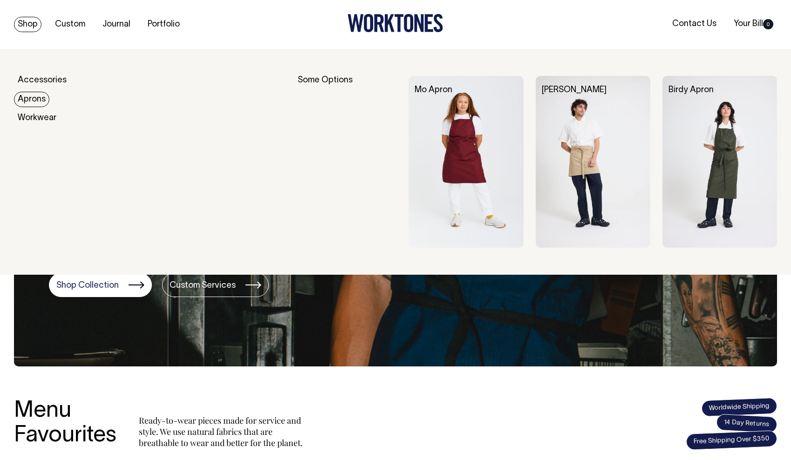
click at [31, 96] on link "Aprons" at bounding box center [31, 99] width 35 height 15
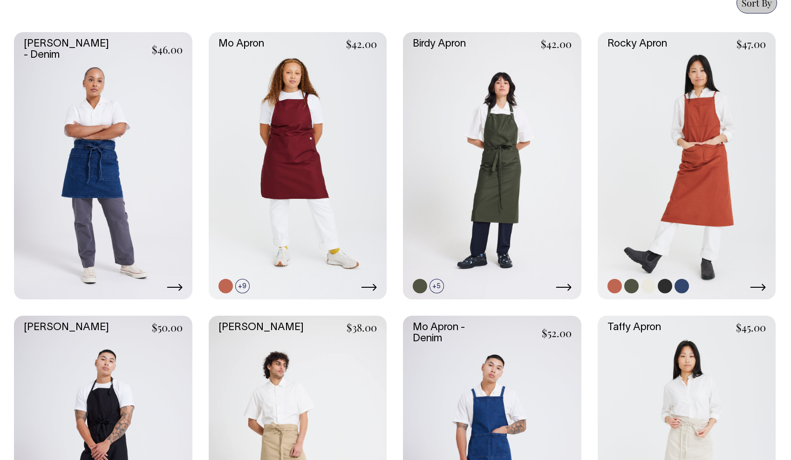
scroll to position [418, 0]
click at [718, 156] on link at bounding box center [687, 167] width 179 height 268
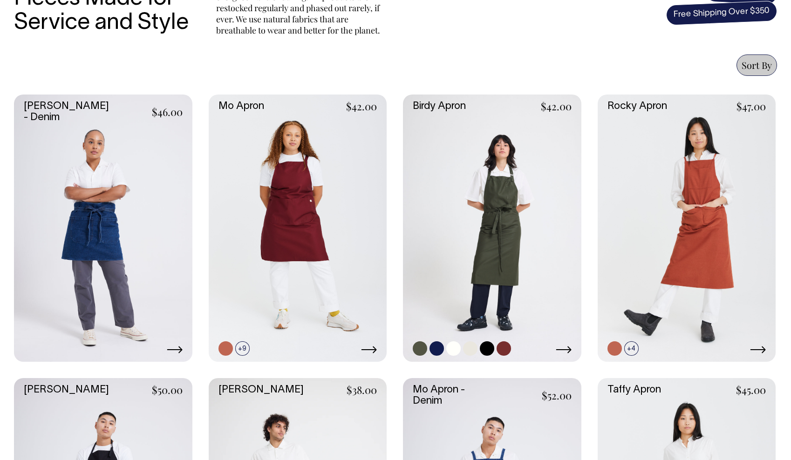
scroll to position [355, 0]
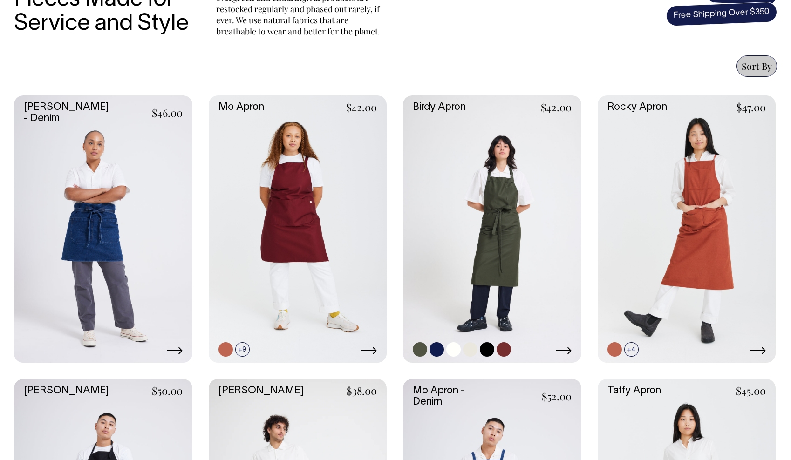
click at [471, 348] on link at bounding box center [470, 350] width 14 height 14
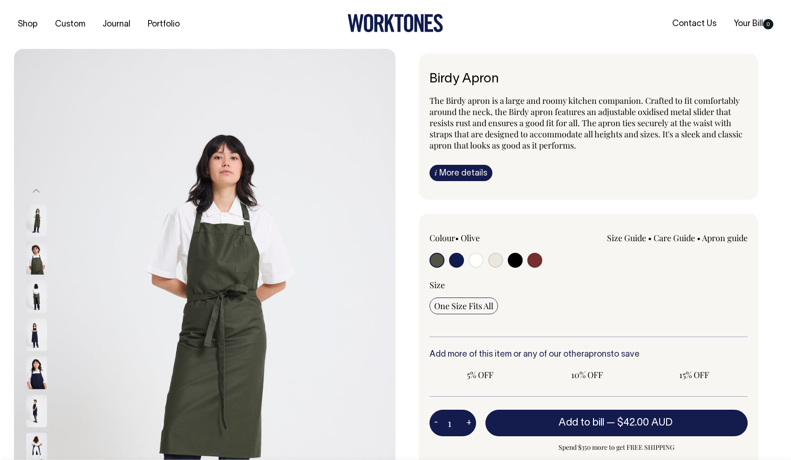
click at [497, 260] on input "radio" at bounding box center [495, 260] width 15 height 15
radio input "true"
select select "Natural"
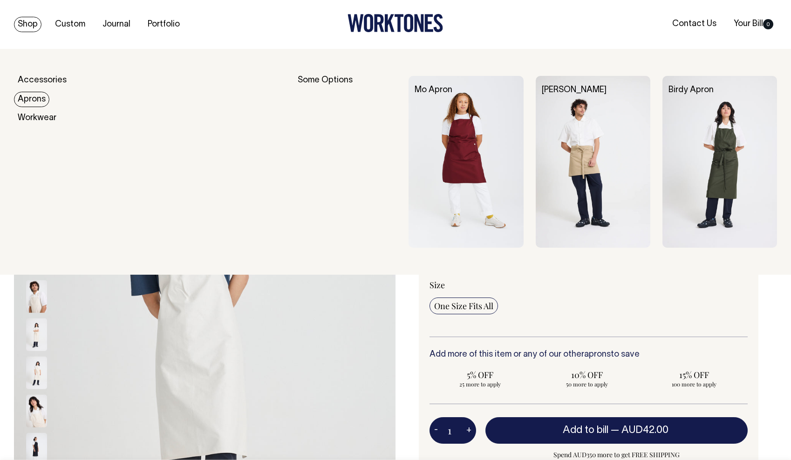
click at [32, 96] on link "Aprons" at bounding box center [31, 99] width 35 height 15
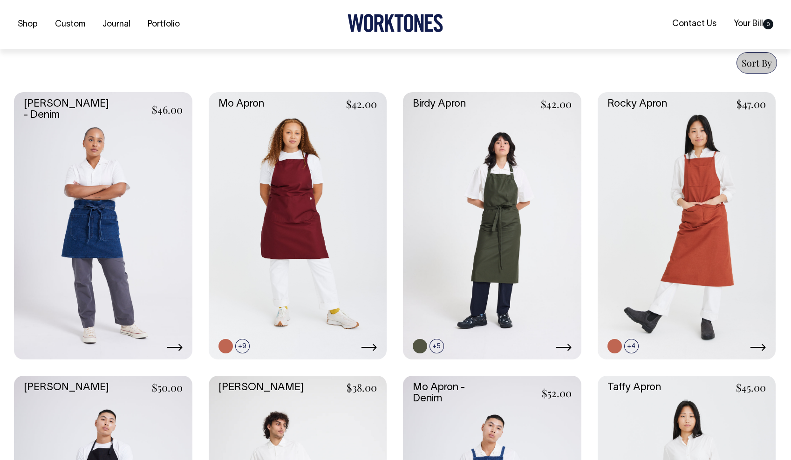
scroll to position [359, 0]
click at [227, 346] on link at bounding box center [226, 346] width 14 height 14
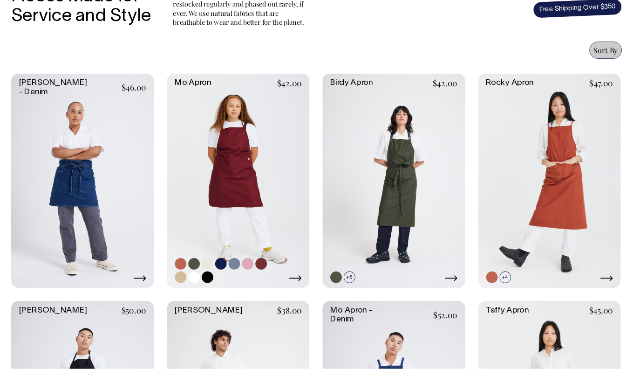
scroll to position [287, 0]
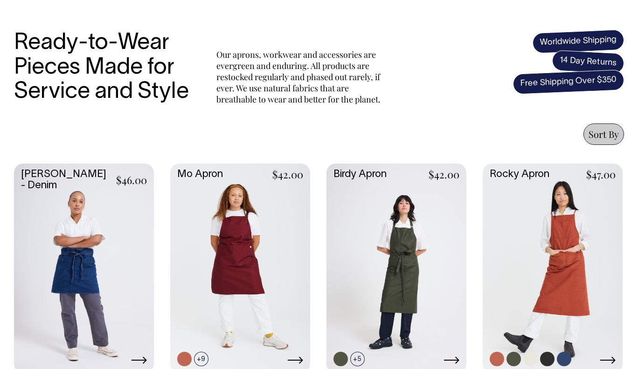
click at [563, 234] on link at bounding box center [552, 268] width 140 height 208
click at [543, 264] on link at bounding box center [548, 267] width 139 height 206
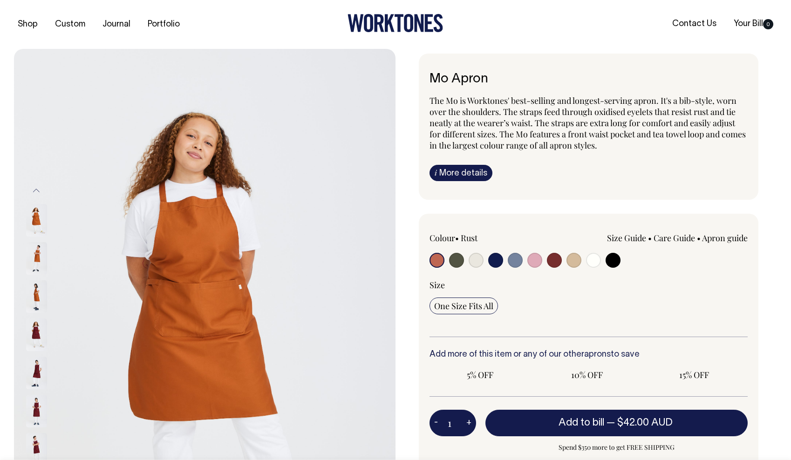
radio input "true"
select select "Khaki"
click at [571, 258] on input "radio" at bounding box center [574, 260] width 15 height 15
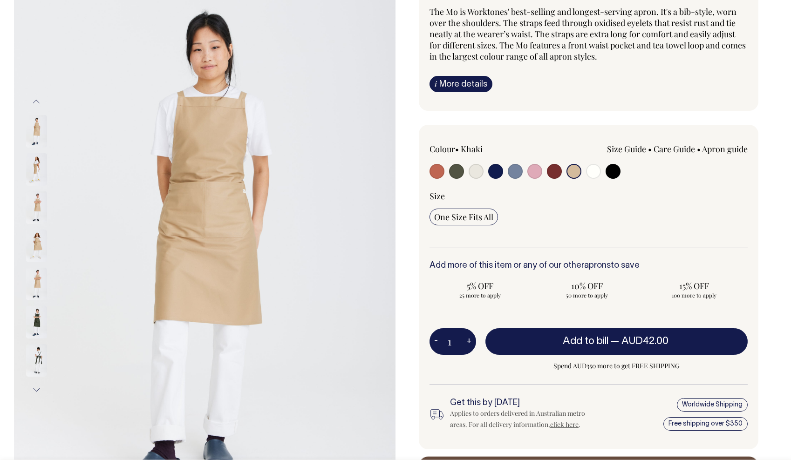
scroll to position [87, 0]
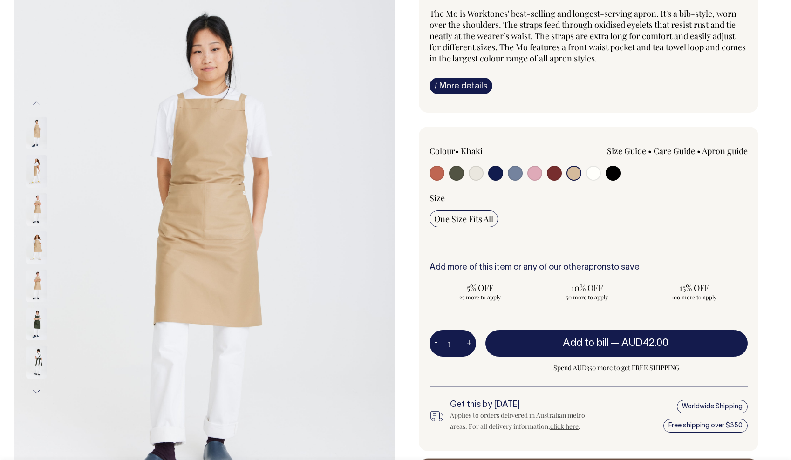
click at [36, 213] on img at bounding box center [36, 209] width 21 height 33
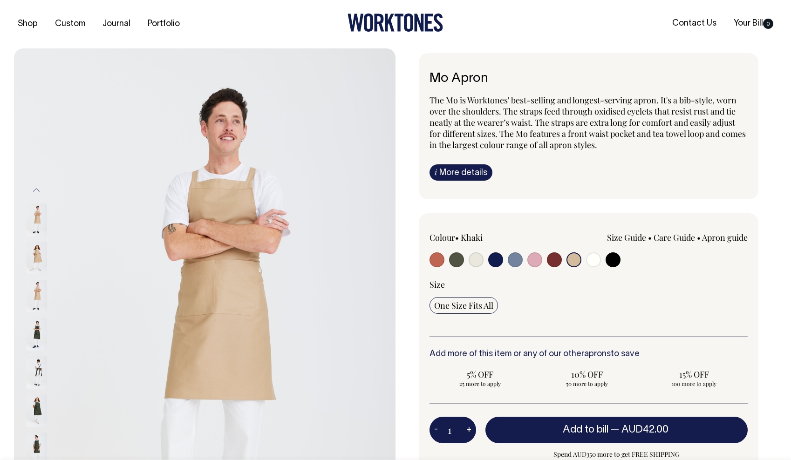
scroll to position [0, 0]
click at [450, 171] on link "i More details" at bounding box center [461, 173] width 63 height 16
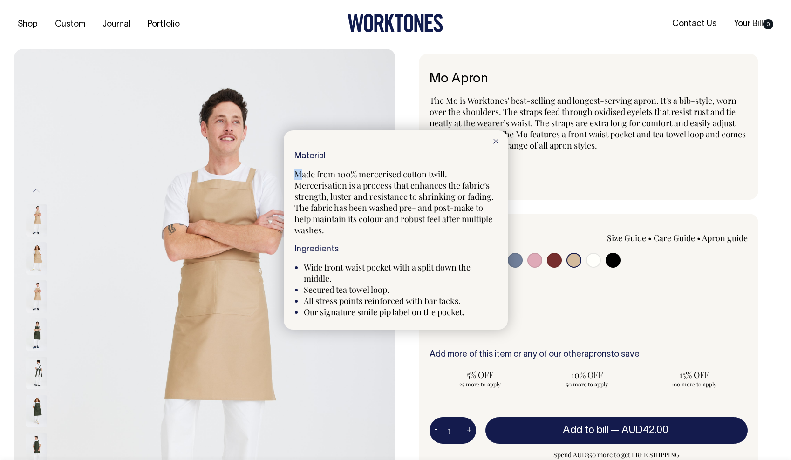
drag, startPoint x: 299, startPoint y: 173, endPoint x: 460, endPoint y: 169, distance: 160.8
click at [460, 169] on p "Made from 100% mercerised cotton twill. Mercerisation is a process that enhance…" at bounding box center [396, 202] width 203 height 67
click at [460, 171] on p "Made from 100% mercerised cotton twill. Mercerisation is a process that enhance…" at bounding box center [396, 202] width 203 height 67
drag, startPoint x: 448, startPoint y: 174, endPoint x: 363, endPoint y: 179, distance: 85.4
click at [363, 179] on span "Made from 100% mercerised cotton twill. Mercerisation is a process that enhance…" at bounding box center [394, 202] width 199 height 67
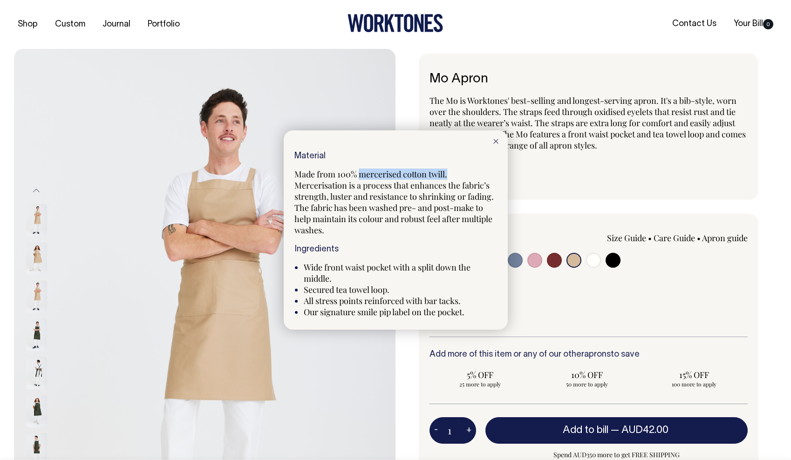
click at [377, 177] on span "Made from 100% mercerised cotton twill. Mercerisation is a process that enhance…" at bounding box center [394, 202] width 199 height 67
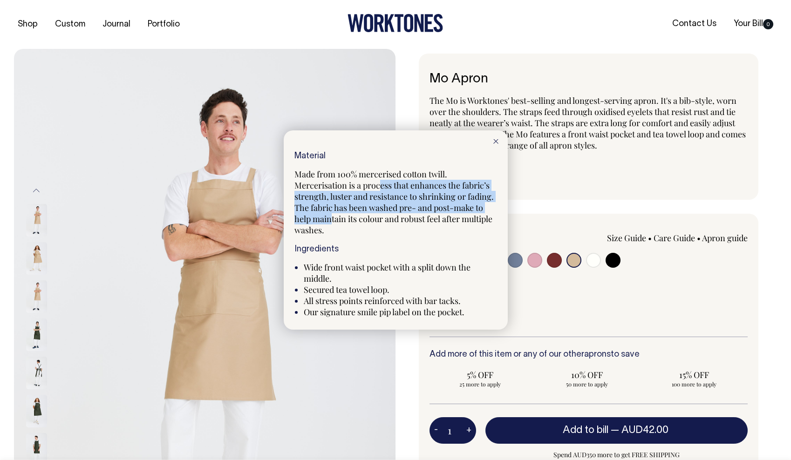
drag, startPoint x: 380, startPoint y: 188, endPoint x: 331, endPoint y: 221, distance: 59.5
click at [331, 221] on span "Made from 100% mercerised cotton twill. Mercerisation is a process that enhance…" at bounding box center [394, 202] width 199 height 67
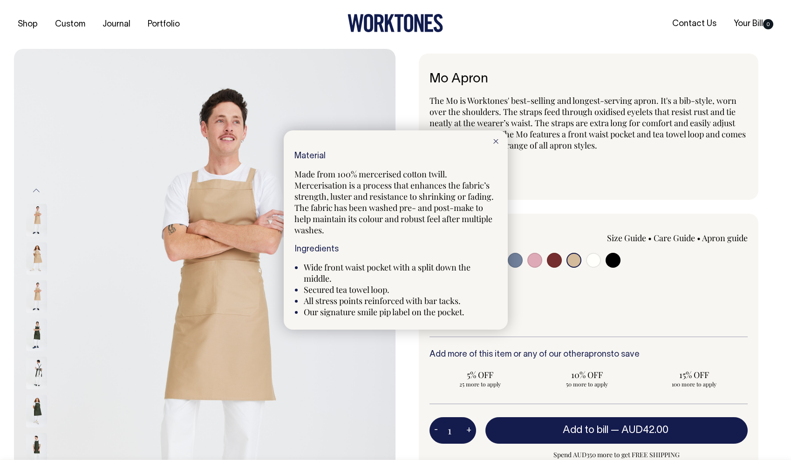
click at [498, 139] on div at bounding box center [496, 140] width 24 height 21
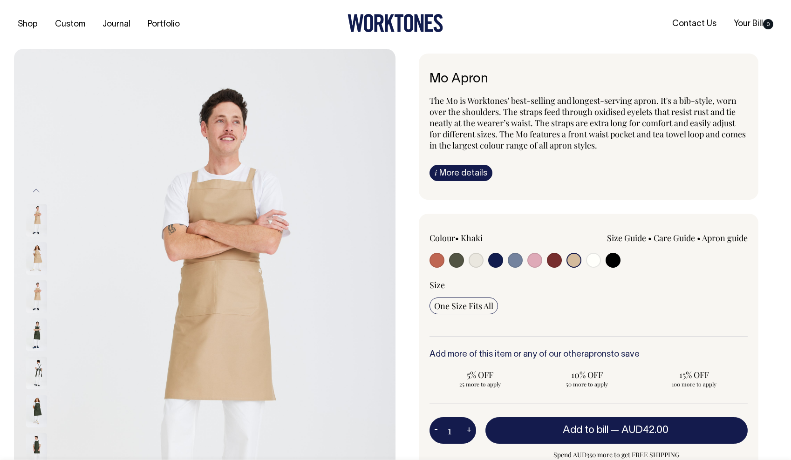
click at [33, 291] on img at bounding box center [36, 297] width 21 height 33
click at [42, 216] on img at bounding box center [36, 220] width 21 height 33
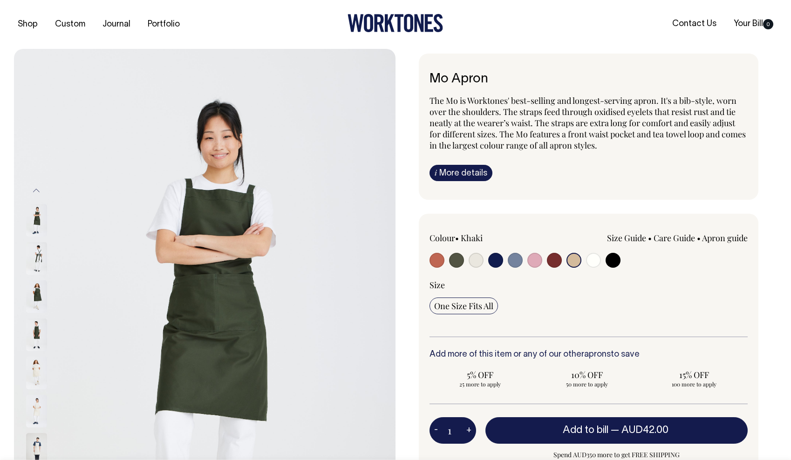
click at [38, 368] on img at bounding box center [36, 373] width 21 height 33
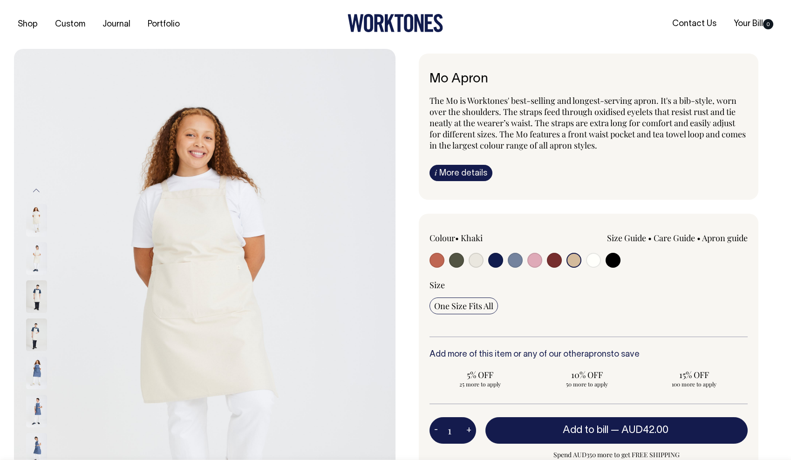
click at [38, 256] on img at bounding box center [36, 258] width 21 height 33
click at [37, 188] on button "Previous" at bounding box center [36, 190] width 14 height 21
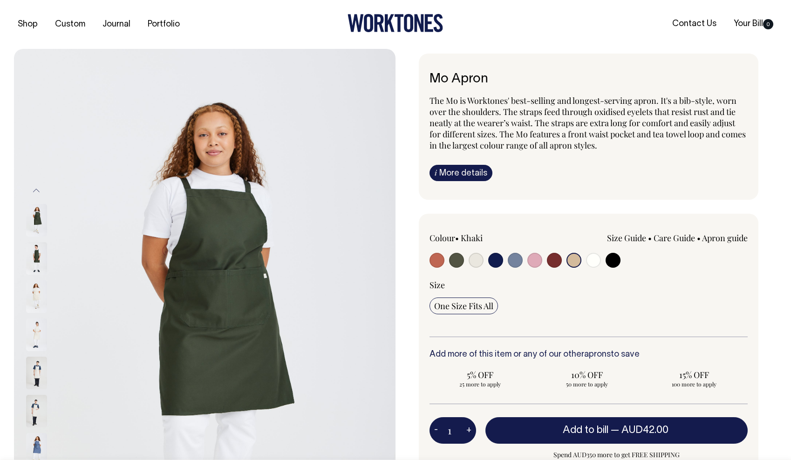
click at [35, 252] on img at bounding box center [36, 258] width 21 height 33
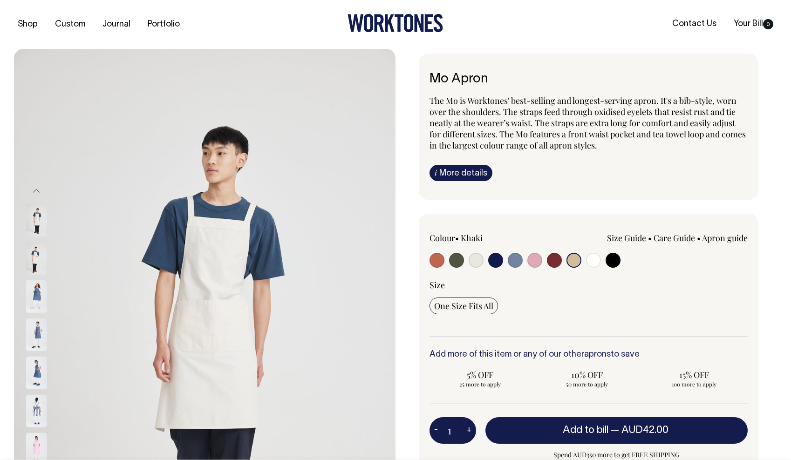
click at [34, 412] on img at bounding box center [36, 411] width 21 height 33
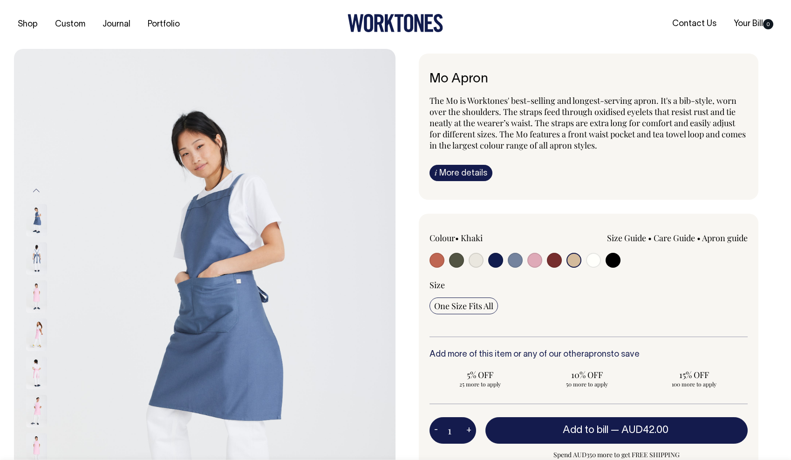
click at [39, 193] on button "Previous" at bounding box center [36, 190] width 14 height 21
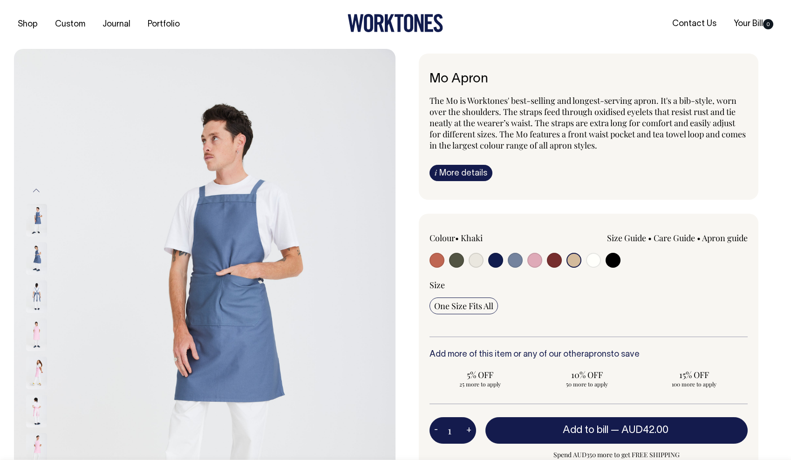
click at [39, 193] on button "Previous" at bounding box center [36, 190] width 14 height 21
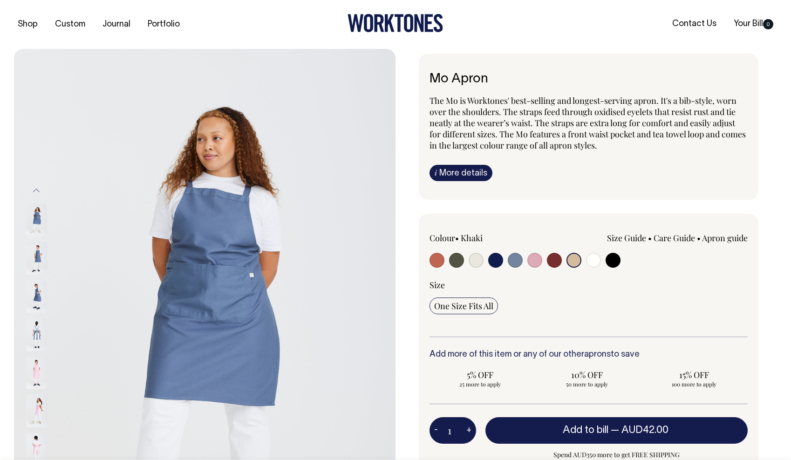
click at [39, 193] on button "Previous" at bounding box center [36, 190] width 14 height 21
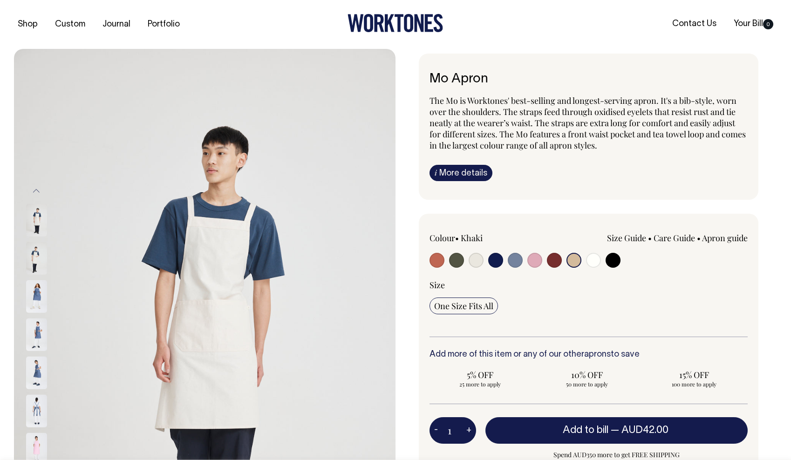
click at [37, 189] on button "Previous" at bounding box center [36, 190] width 14 height 21
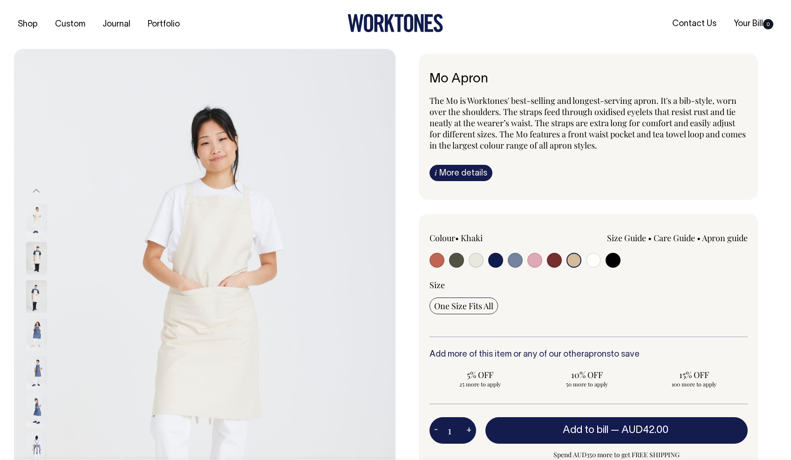
click at [37, 189] on button "Previous" at bounding box center [36, 190] width 14 height 21
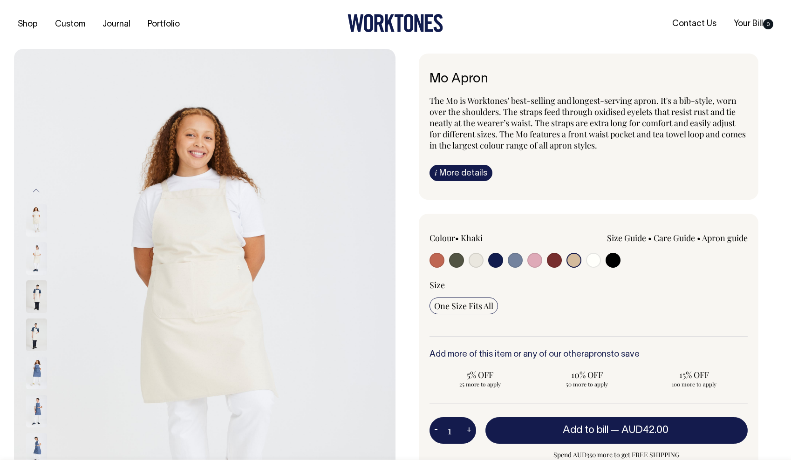
click at [41, 258] on img at bounding box center [36, 258] width 21 height 33
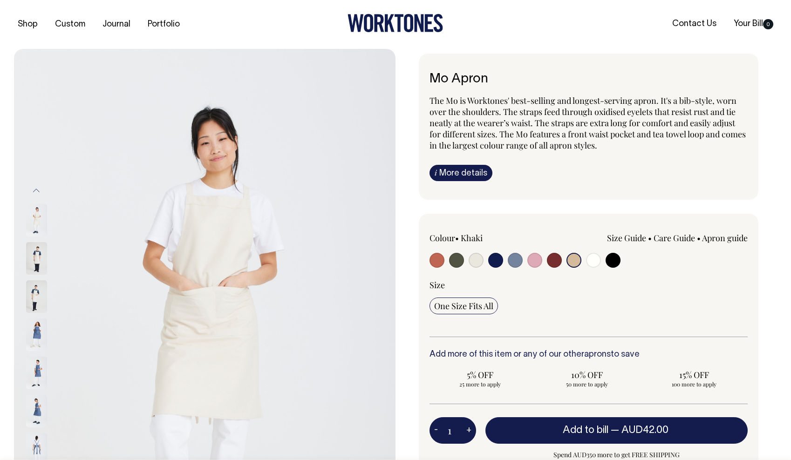
click at [577, 261] on input "radio" at bounding box center [574, 260] width 15 height 15
click at [39, 192] on button "Previous" at bounding box center [36, 190] width 14 height 21
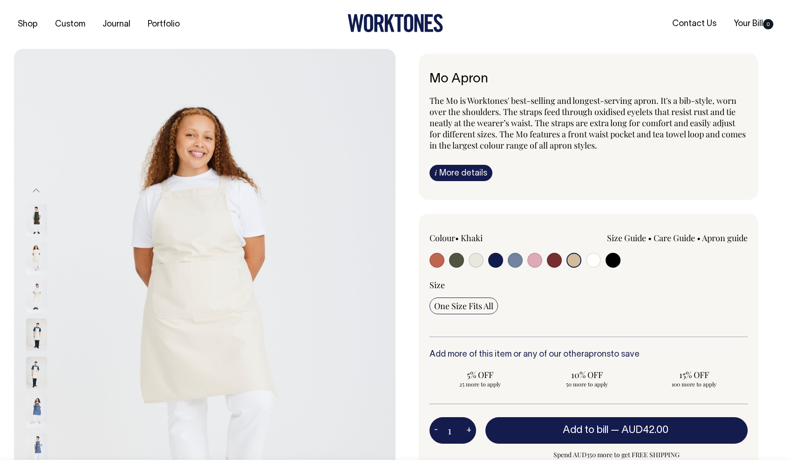
click at [39, 192] on button "Previous" at bounding box center [36, 190] width 14 height 21
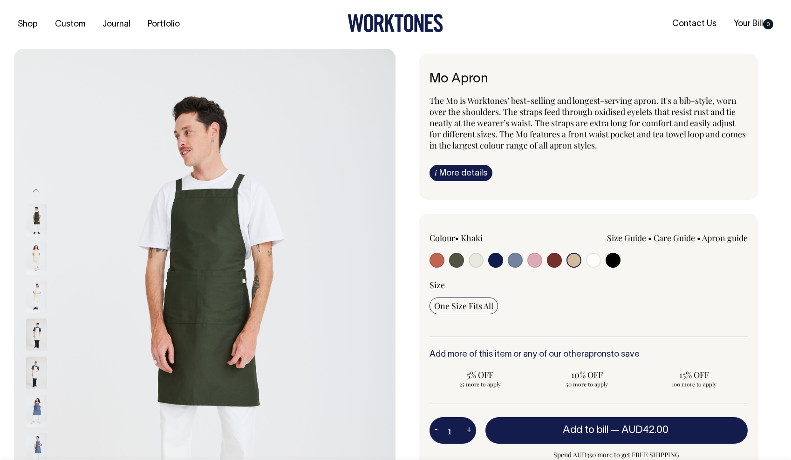
click at [39, 192] on button "Previous" at bounding box center [36, 190] width 14 height 21
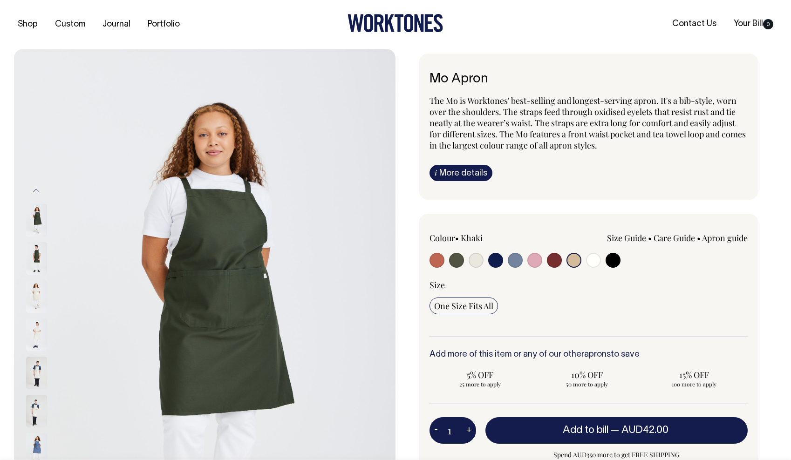
click at [39, 192] on button "Previous" at bounding box center [36, 190] width 14 height 21
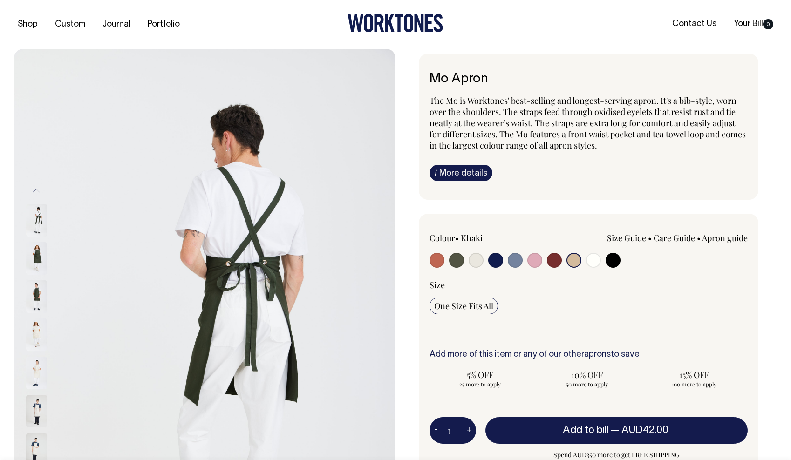
click at [39, 192] on button "Previous" at bounding box center [36, 190] width 14 height 21
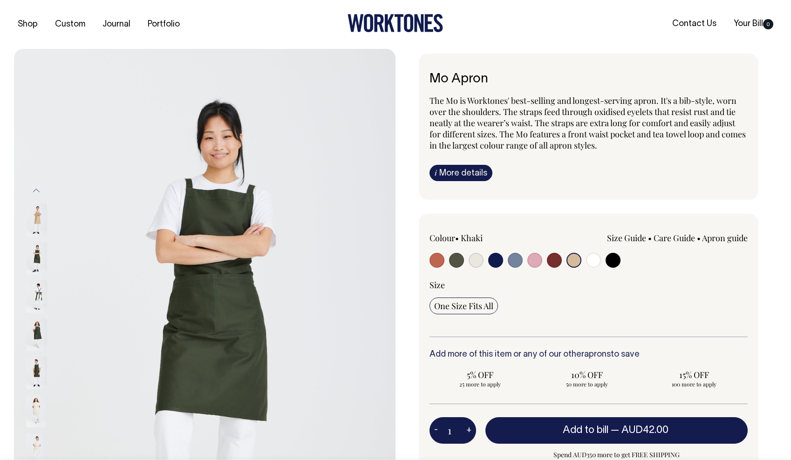
click at [39, 192] on button "Previous" at bounding box center [36, 190] width 14 height 21
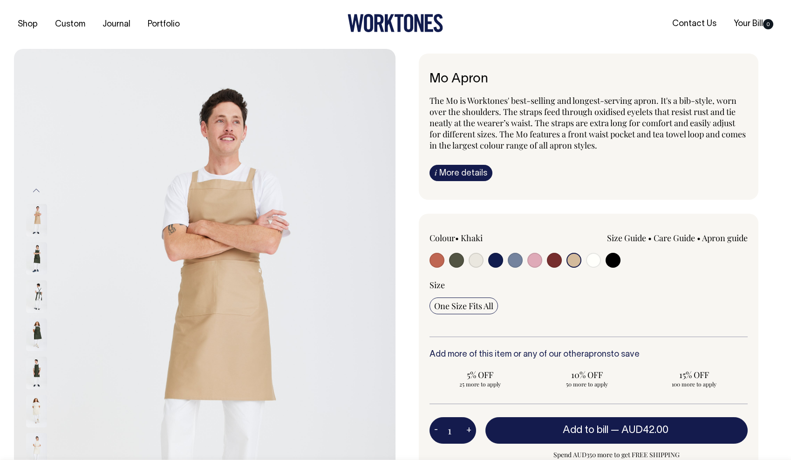
click at [39, 192] on button "Previous" at bounding box center [36, 190] width 14 height 21
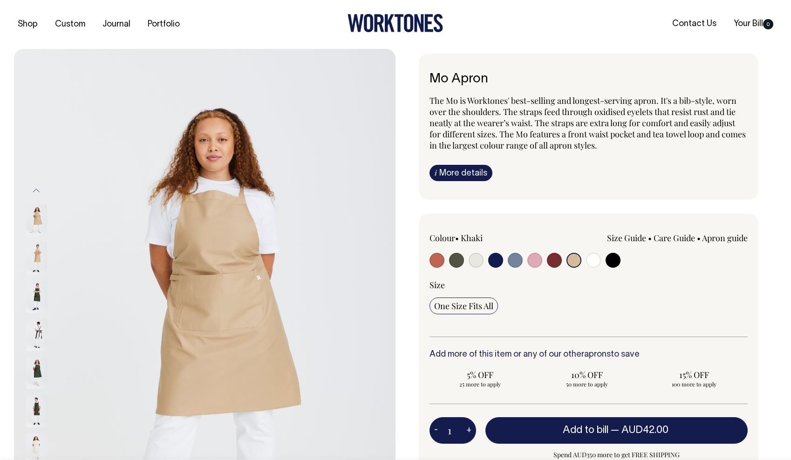
click at [37, 254] on img at bounding box center [36, 258] width 21 height 33
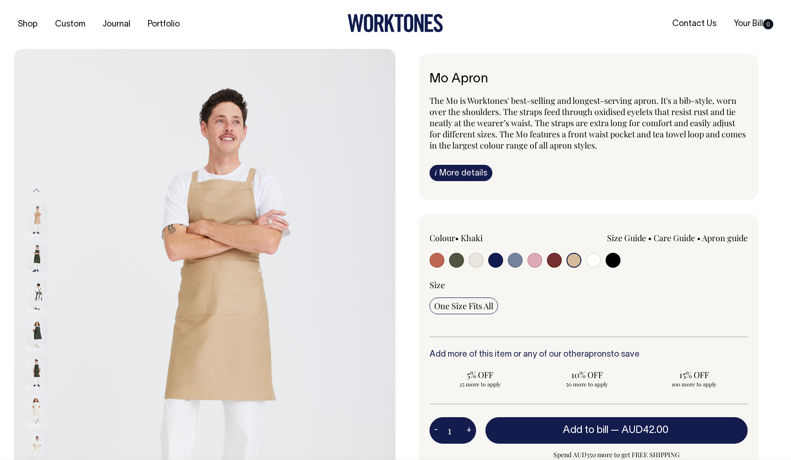
click at [38, 191] on button "Previous" at bounding box center [36, 190] width 14 height 21
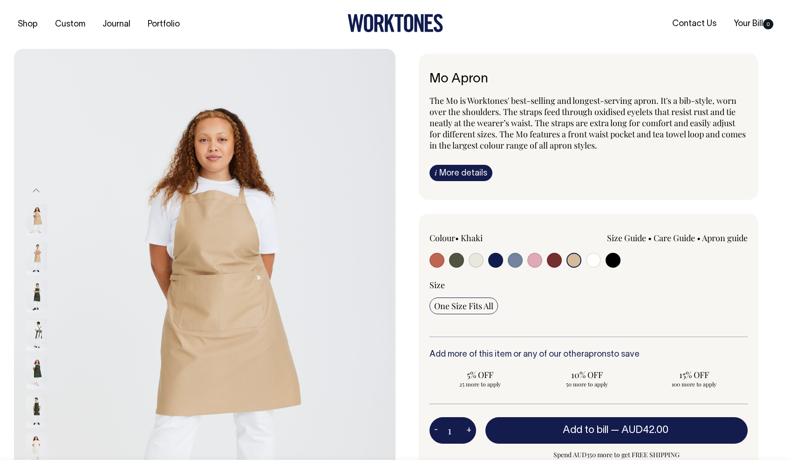
click at [38, 191] on button "Previous" at bounding box center [36, 190] width 14 height 21
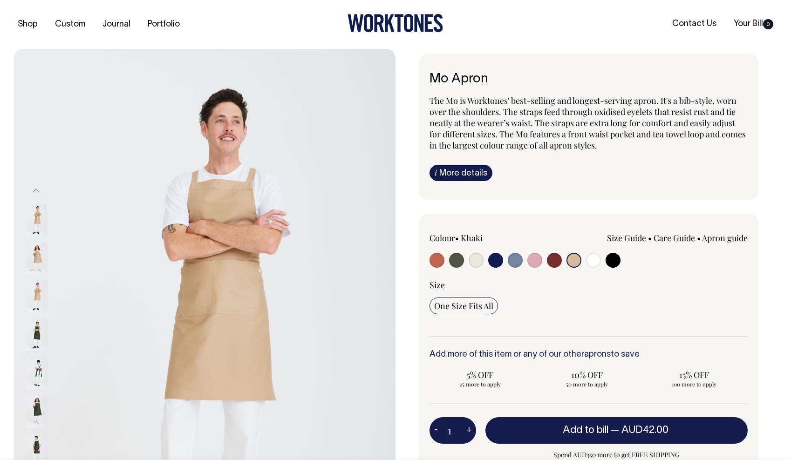
click at [38, 191] on button "Previous" at bounding box center [36, 190] width 14 height 21
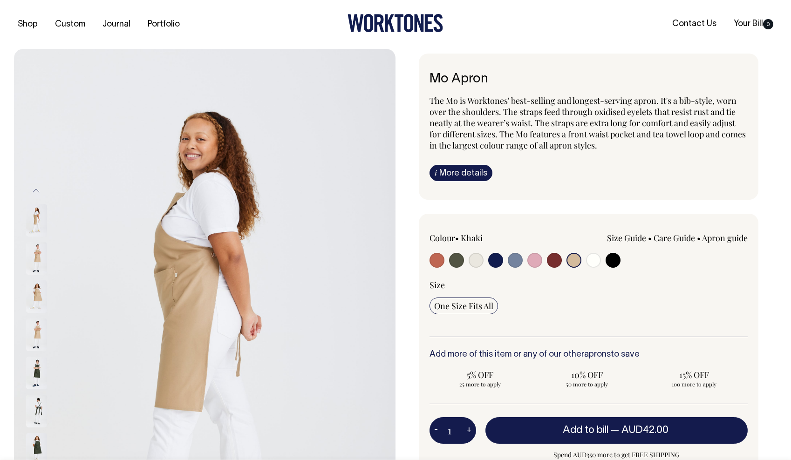
click at [37, 261] on img at bounding box center [36, 258] width 21 height 33
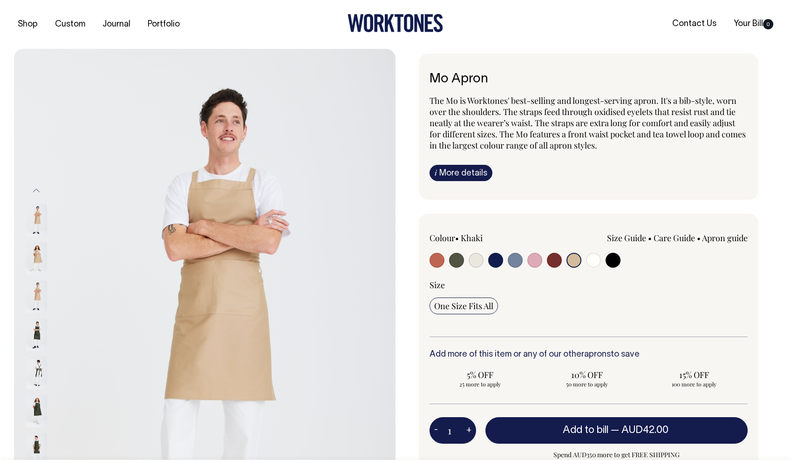
drag, startPoint x: 194, startPoint y: 177, endPoint x: 189, endPoint y: 164, distance: 14.6
click at [221, 161] on img at bounding box center [205, 335] width 382 height 572
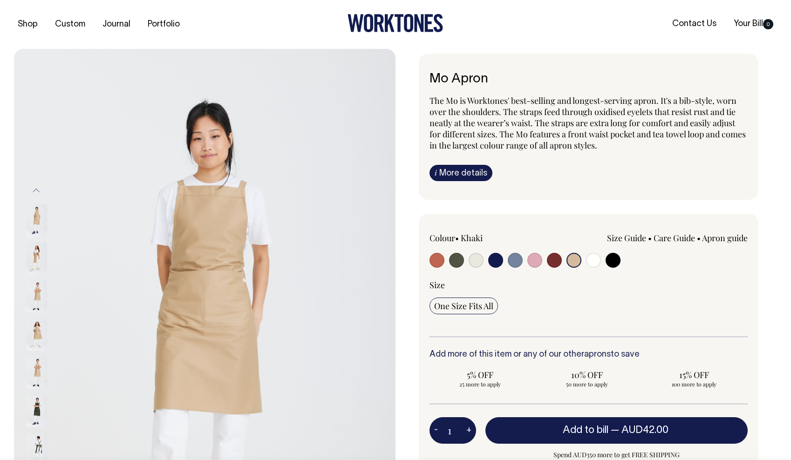
click at [408, 164] on div "Mo Apron The Mo is Worktones' best-selling and longest-serving apron. It's a bi…" at bounding box center [587, 334] width 382 height 561
drag, startPoint x: 39, startPoint y: 215, endPoint x: 86, endPoint y: 220, distance: 47.3
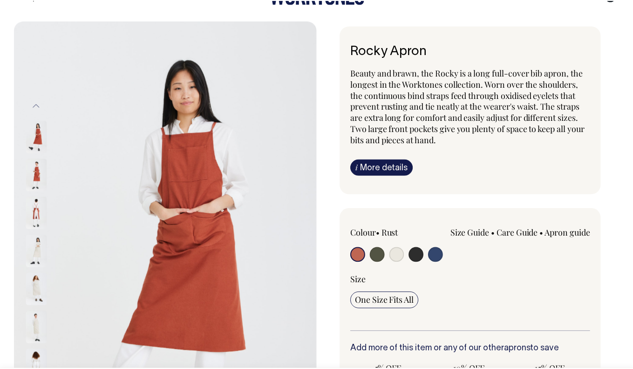
scroll to position [28, 0]
click at [381, 170] on link "i More details" at bounding box center [384, 167] width 63 height 16
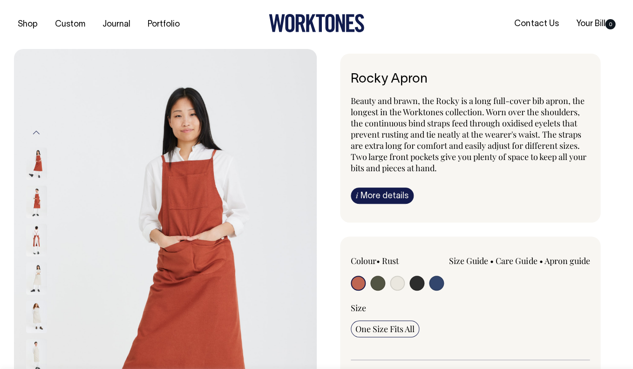
click at [357, 283] on input "radio" at bounding box center [358, 282] width 15 height 15
click at [399, 282] on input "radio" at bounding box center [397, 282] width 15 height 15
radio input "true"
select select "Natural"
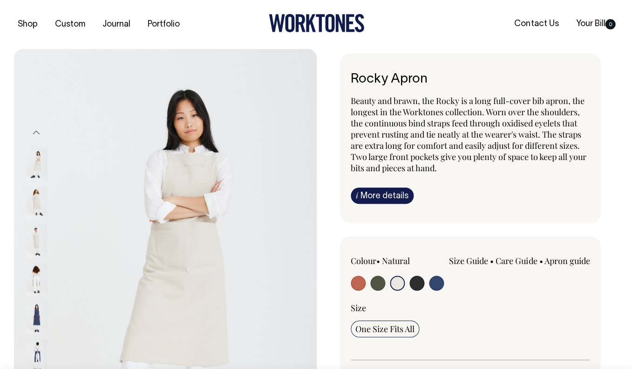
click at [381, 282] on input "radio" at bounding box center [378, 282] width 15 height 15
radio input "true"
select select "Olive"
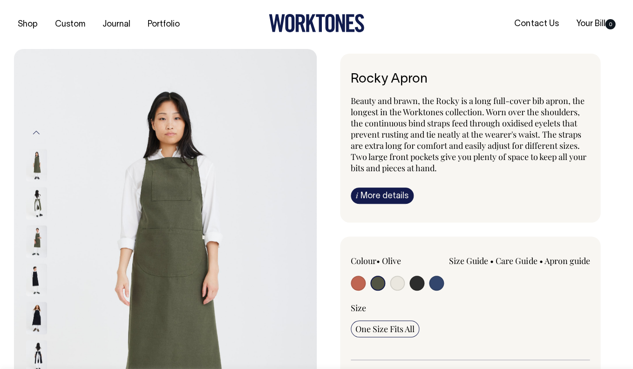
click at [396, 283] on input "radio" at bounding box center [397, 282] width 15 height 15
radio input "true"
select select "Natural"
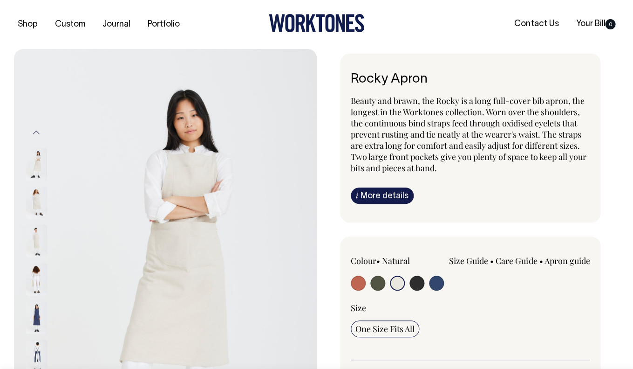
click at [401, 285] on input "radio" at bounding box center [397, 282] width 15 height 15
